Goal: Task Accomplishment & Management: Manage account settings

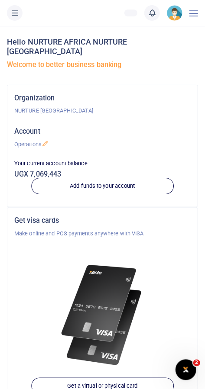
click at [151, 7] on link at bounding box center [152, 13] width 16 height 16
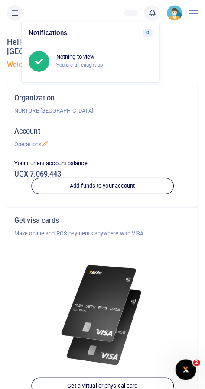
click at [186, 105] on div "Organization NURTURE AFRICA Account Operations Your current account balance UGX…" at bounding box center [102, 142] width 183 height 101
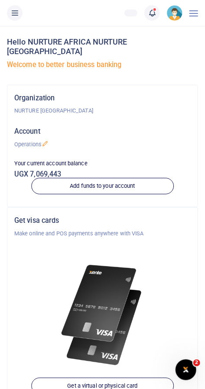
click at [18, 16] on icon at bounding box center [14, 13] width 9 height 10
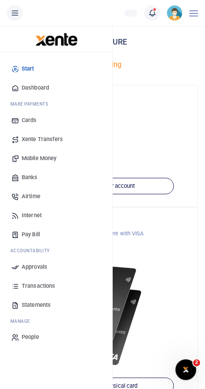
click at [50, 266] on link "Approvals" at bounding box center [56, 266] width 98 height 19
click at [40, 270] on span "Approvals" at bounding box center [35, 266] width 26 height 9
click at [36, 269] on span "Approvals" at bounding box center [35, 266] width 26 height 9
click at [180, 238] on div at bounding box center [102, 305] width 176 height 134
click at [49, 273] on link "Approvals" at bounding box center [56, 266] width 98 height 19
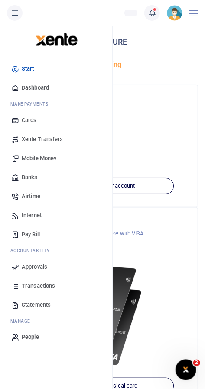
click at [171, 140] on p "Operations" at bounding box center [102, 144] width 176 height 9
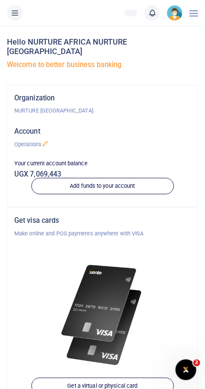
click at [167, 16] on img at bounding box center [174, 13] width 16 height 16
click at [149, 127] on h5 "Account" at bounding box center [102, 131] width 176 height 9
click at [20, 9] on button at bounding box center [15, 13] width 16 height 16
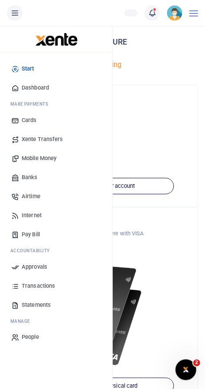
click at [50, 269] on link "Approvals" at bounding box center [56, 266] width 98 height 19
click at [50, 264] on link "Approvals" at bounding box center [56, 266] width 98 height 19
click at [186, 92] on div "Organization NURTURE AFRICA" at bounding box center [102, 103] width 183 height 23
click at [169, 85] on div "Organization NURTURE AFRICA Account Operations Your current account balance UGX…" at bounding box center [102, 146] width 190 height 122
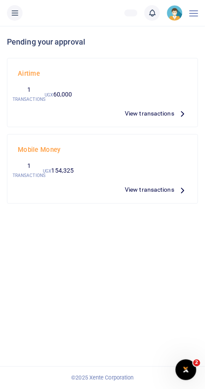
click at [163, 117] on span "View transactions" at bounding box center [149, 114] width 49 height 10
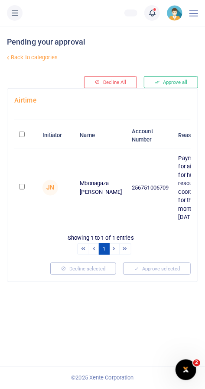
click at [20, 189] on input "checkbox" at bounding box center [22, 187] width 6 height 6
checkbox input "true"
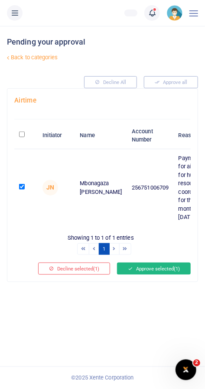
click at [160, 275] on button "Approve selected (1)" at bounding box center [154, 268] width 74 height 12
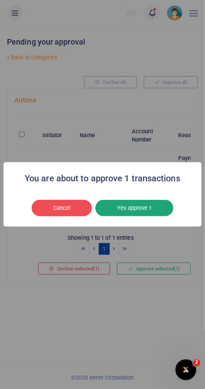
click at [141, 216] on button "Yes approve 1" at bounding box center [134, 208] width 78 height 16
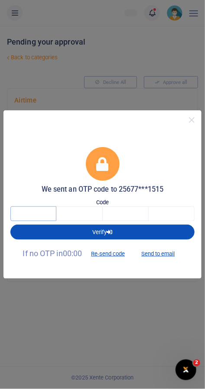
click at [35, 221] on input "text" at bounding box center [33, 213] width 46 height 15
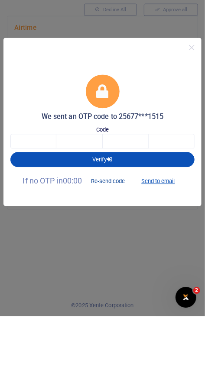
click at [110, 256] on button "Re-send code" at bounding box center [107, 253] width 48 height 15
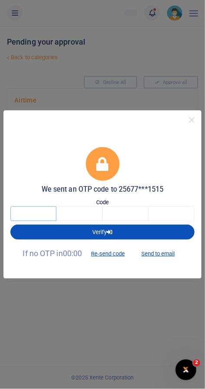
click at [29, 215] on input "text" at bounding box center [33, 213] width 46 height 15
